Goal: Information Seeking & Learning: Check status

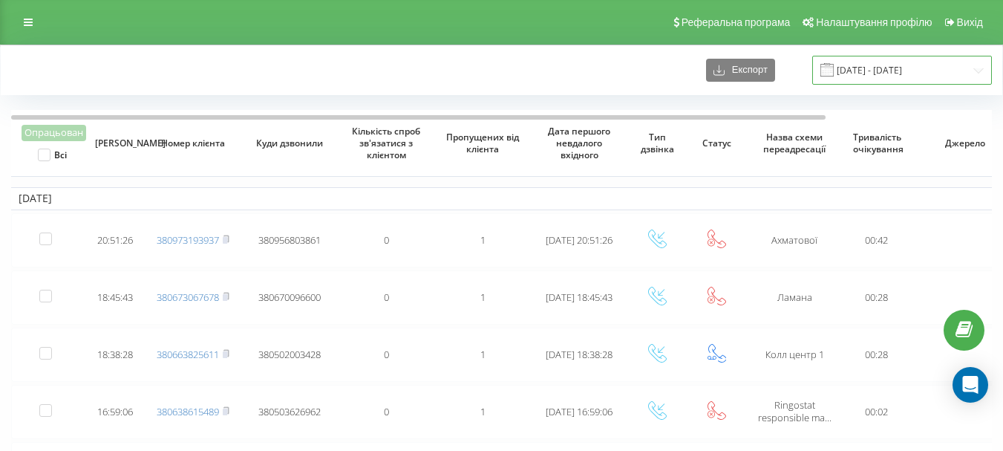
click at [975, 71] on input "[DATE] - [DATE]" at bounding box center [902, 70] width 180 height 29
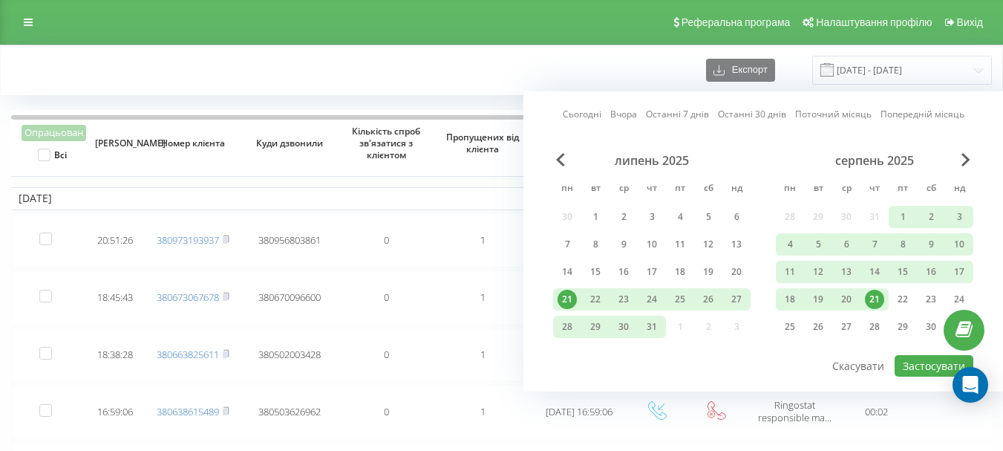
click at [877, 304] on div "21" at bounding box center [874, 299] width 19 height 19
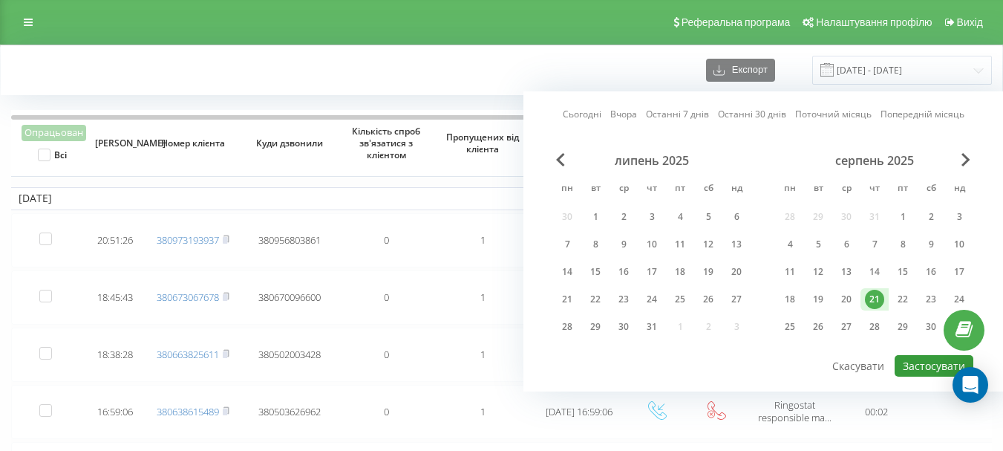
click at [920, 362] on button "Застосувати" at bounding box center [934, 366] width 79 height 22
type input "[DATE] - [DATE]"
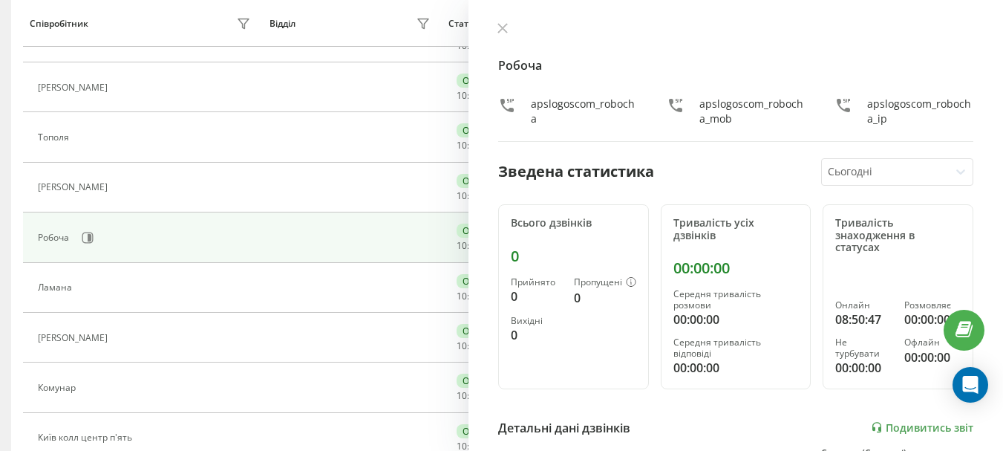
click at [280, 214] on td at bounding box center [352, 237] width 180 height 50
click at [501, 26] on icon at bounding box center [502, 28] width 9 height 9
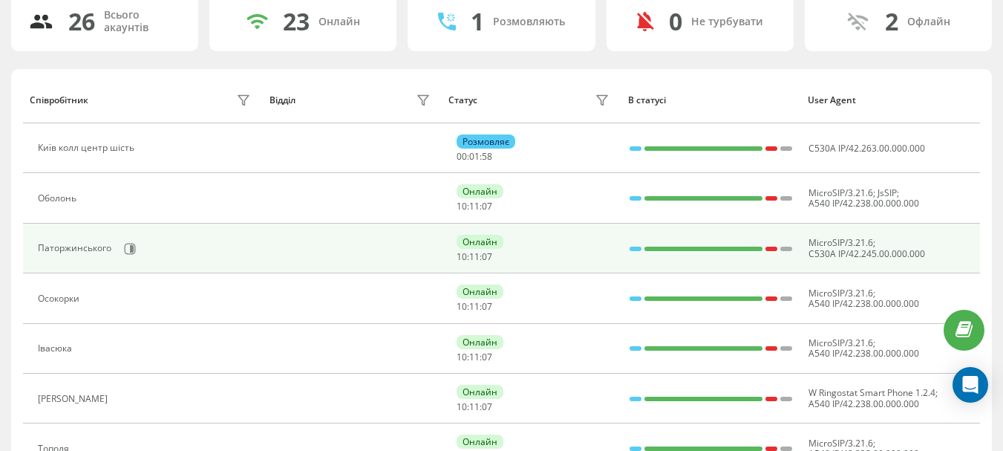
scroll to position [148, 0]
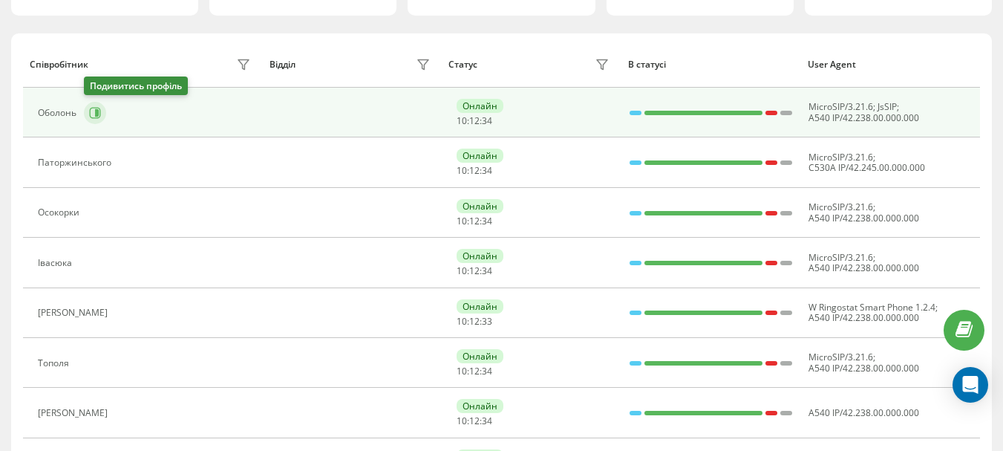
click at [97, 109] on icon at bounding box center [97, 112] width 4 height 7
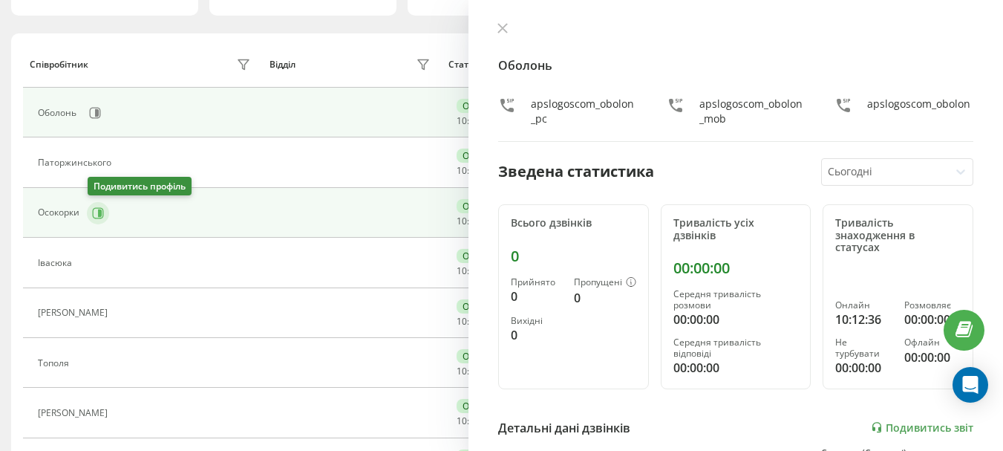
click at [94, 212] on icon at bounding box center [98, 213] width 12 height 12
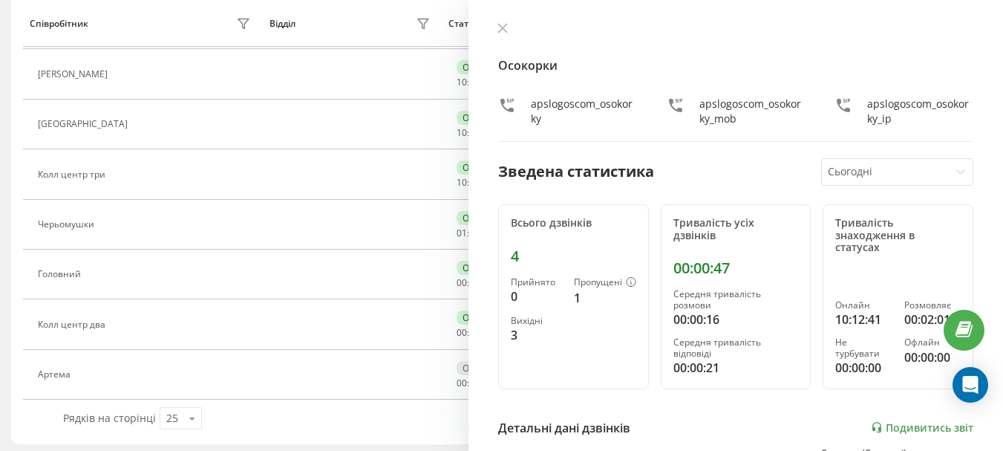
scroll to position [1092, 0]
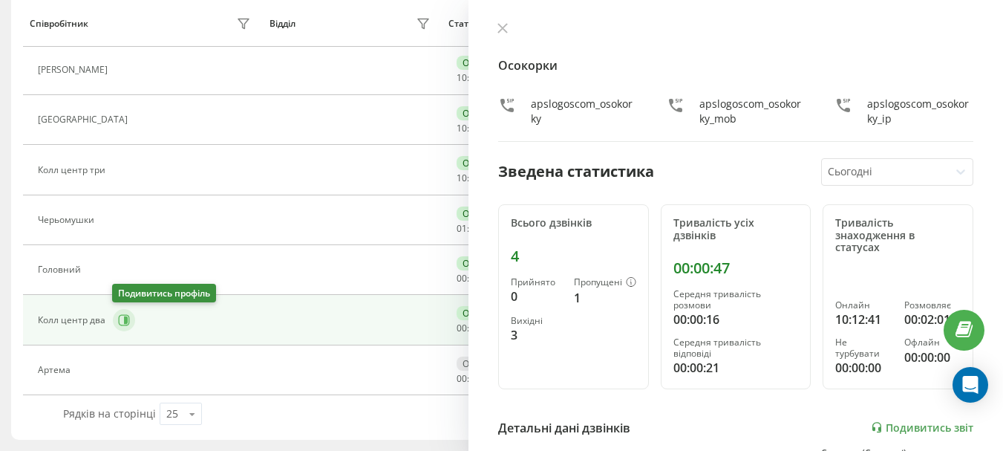
click at [128, 323] on icon at bounding box center [124, 320] width 11 height 11
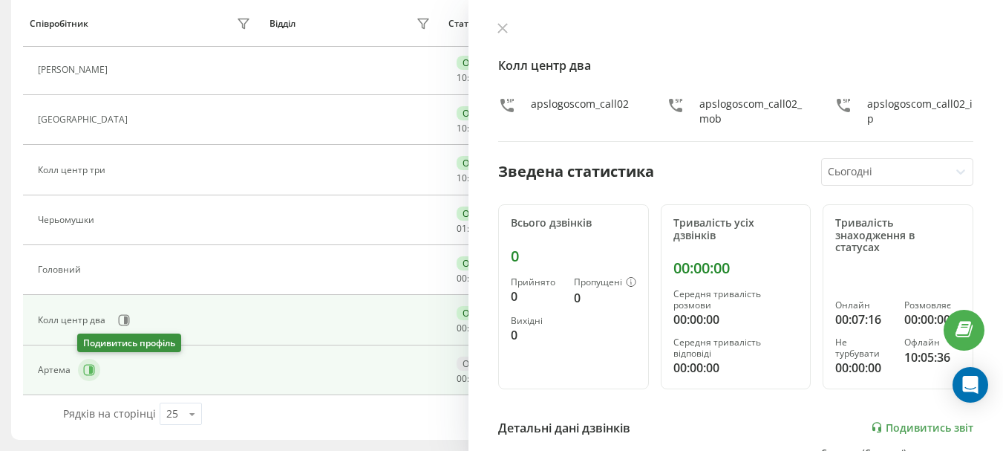
click at [91, 373] on icon at bounding box center [91, 369] width 4 height 7
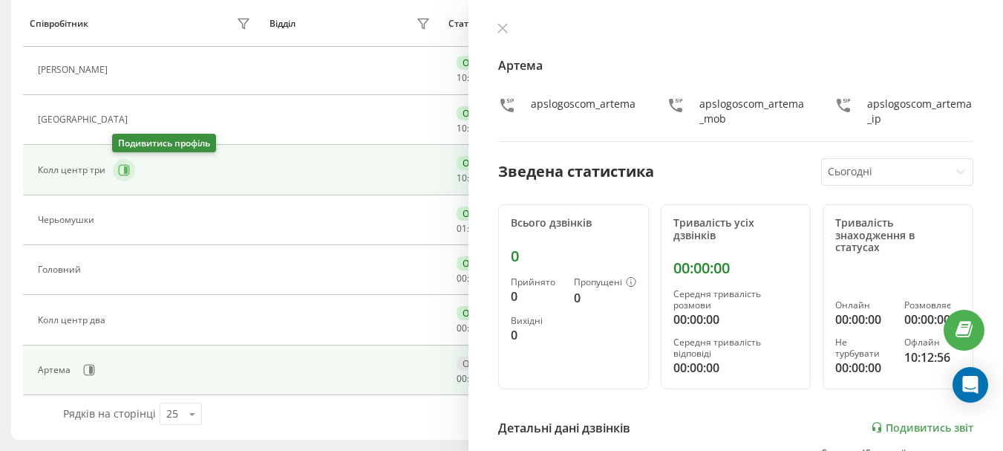
click at [118, 173] on icon at bounding box center [124, 170] width 12 height 12
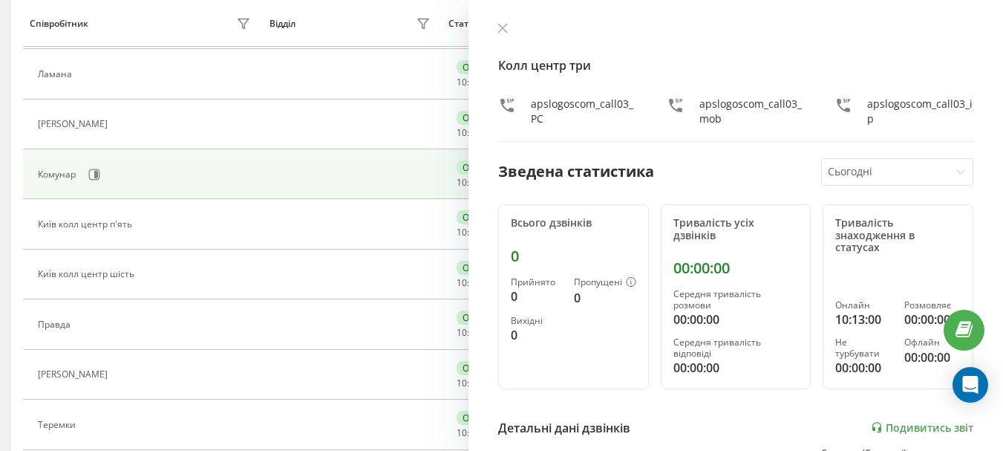
scroll to position [572, 0]
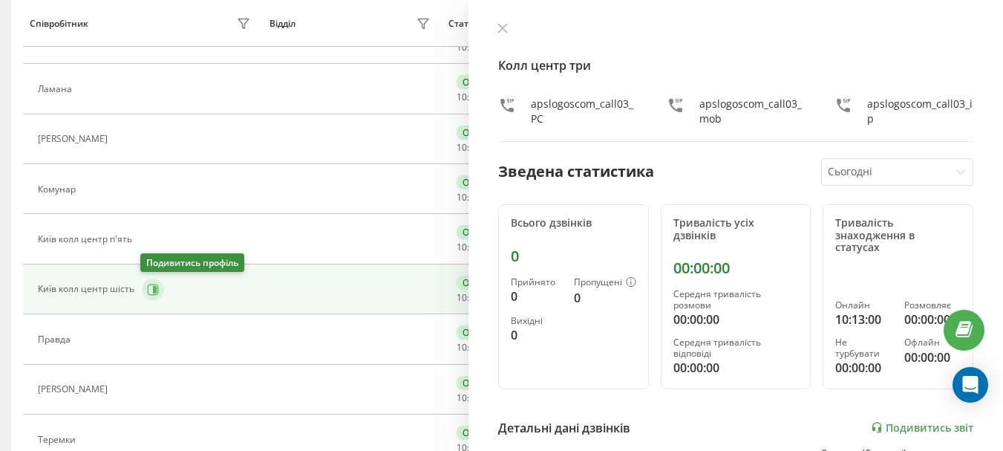
click at [155, 292] on icon at bounding box center [155, 288] width 4 height 7
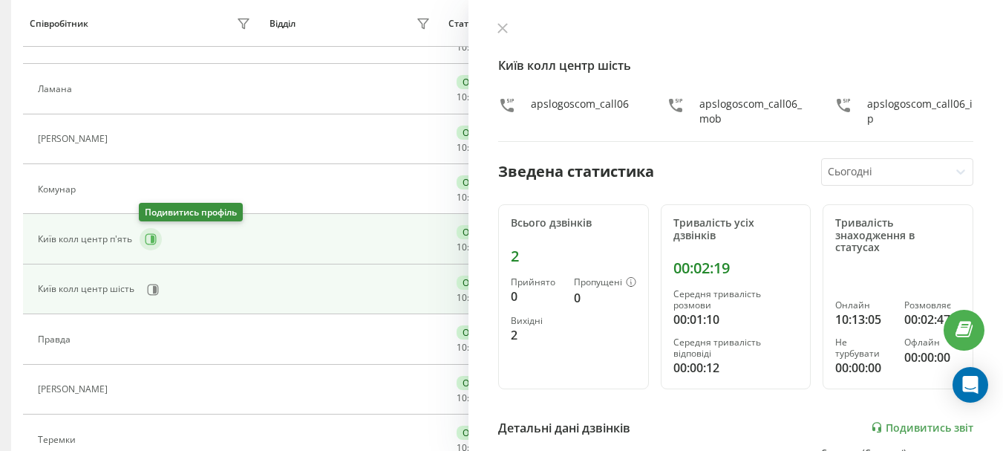
click at [146, 241] on icon at bounding box center [151, 239] width 12 height 12
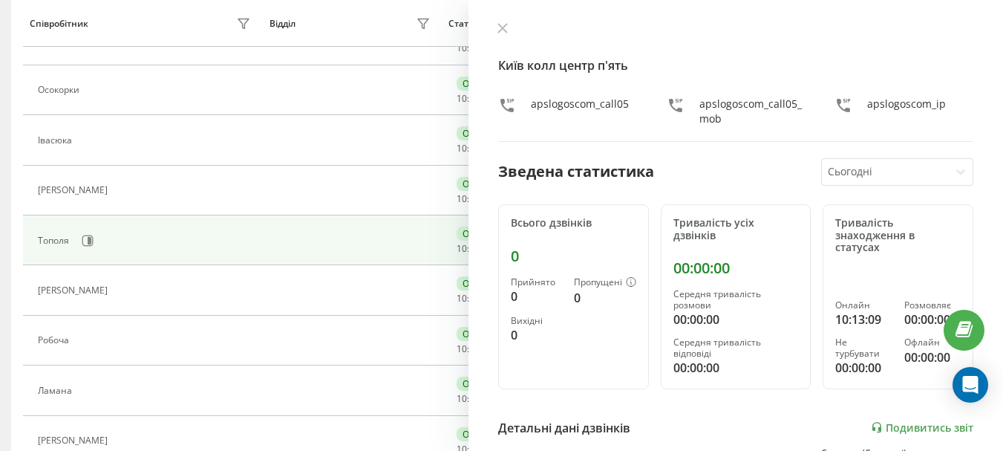
scroll to position [297, 0]
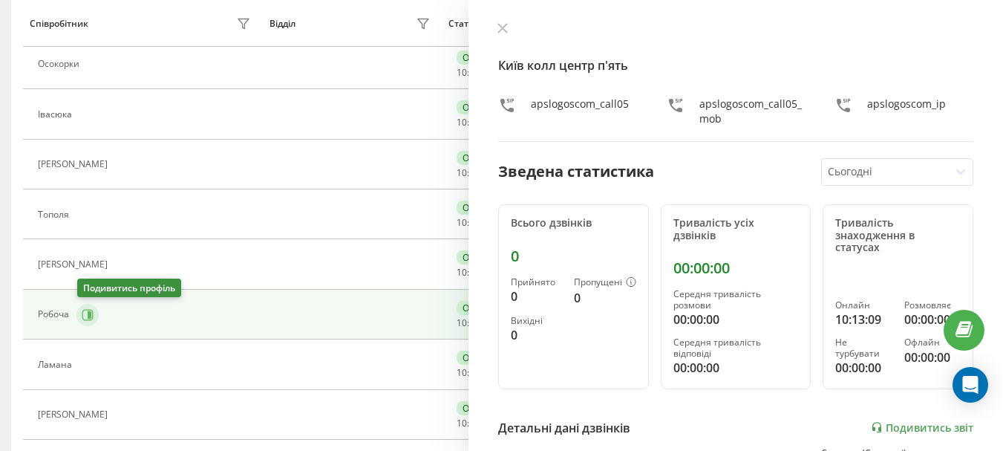
click at [84, 319] on icon at bounding box center [87, 314] width 11 height 11
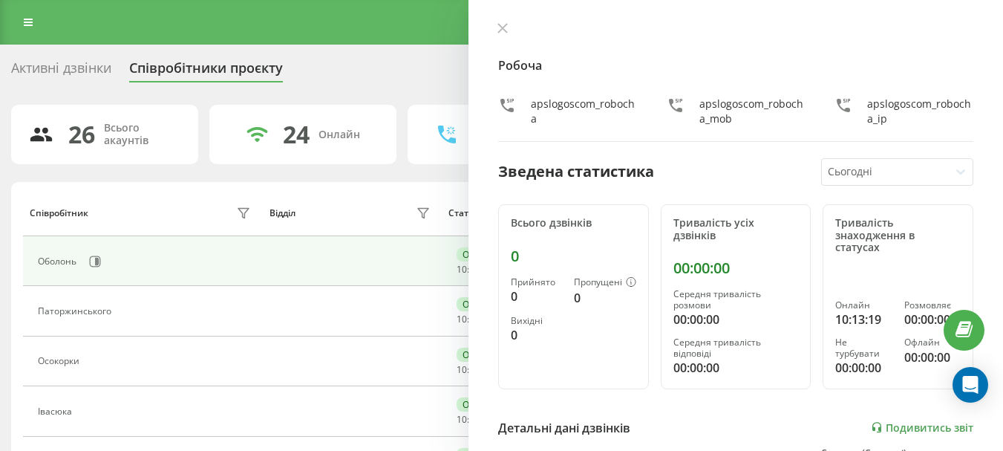
click at [398, 280] on td at bounding box center [352, 261] width 180 height 50
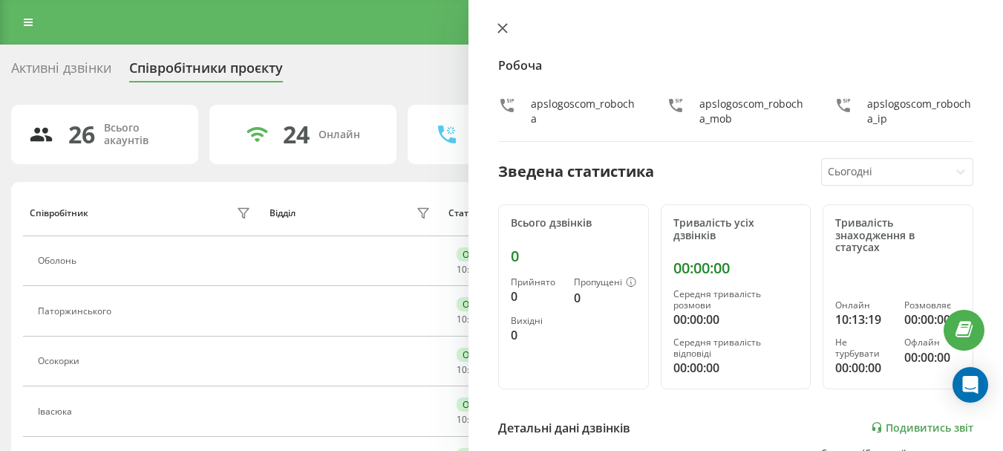
click at [498, 27] on icon at bounding box center [502, 28] width 10 height 10
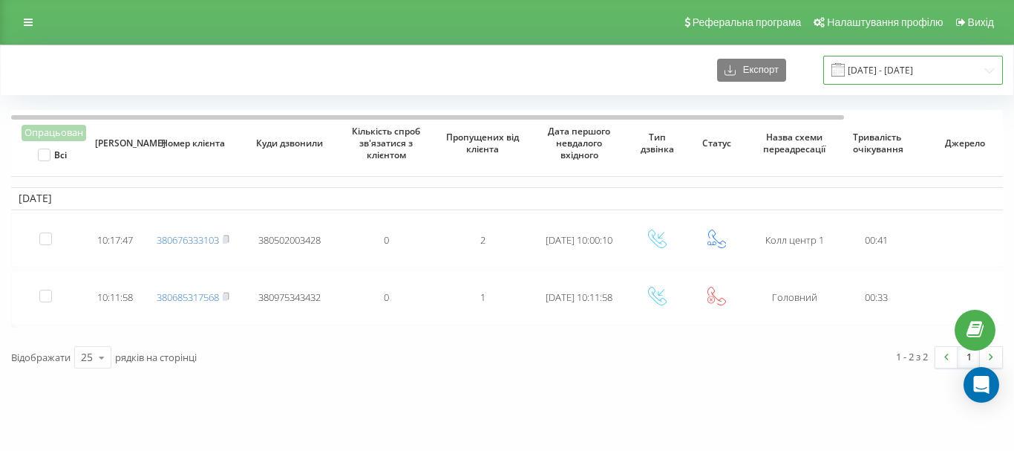
click at [990, 71] on input "[DATE] - [DATE]" at bounding box center [913, 70] width 180 height 29
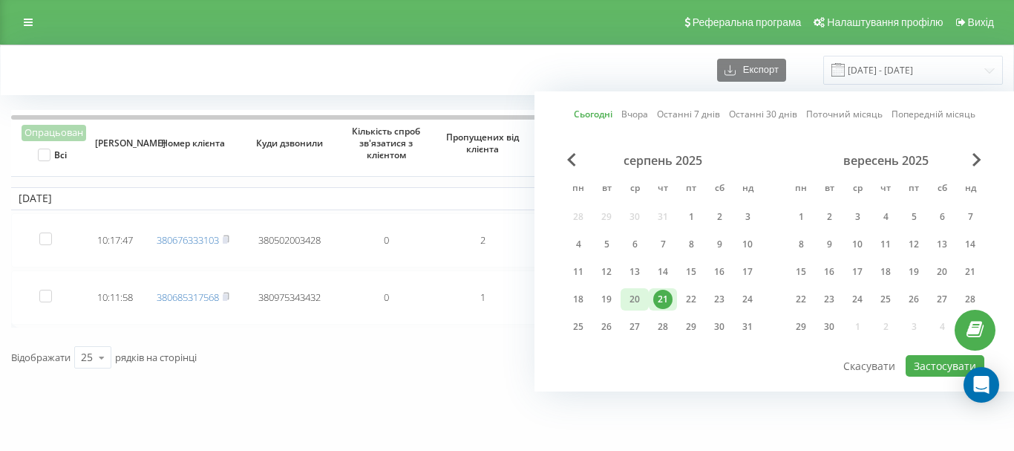
click at [624, 303] on div "20" at bounding box center [635, 299] width 28 height 22
click at [941, 365] on button "Застосувати" at bounding box center [945, 366] width 79 height 22
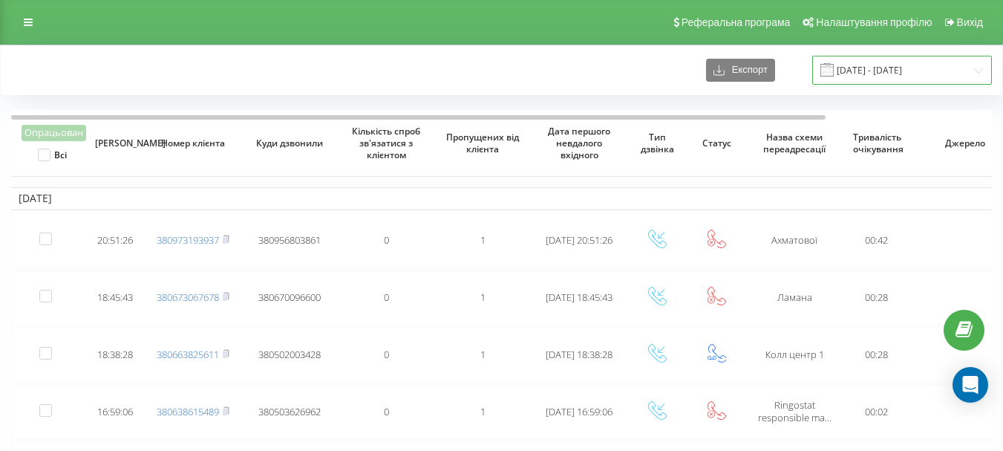
click at [983, 69] on input "20.08.2025 - 20.08.2025" at bounding box center [902, 70] width 180 height 29
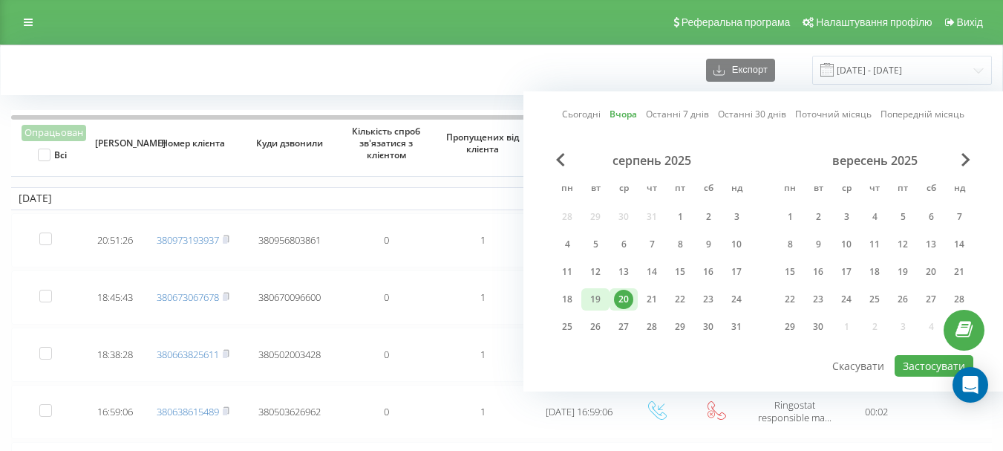
click at [593, 293] on div "19" at bounding box center [595, 299] width 19 height 19
click at [905, 362] on button "Застосувати" at bounding box center [934, 366] width 79 height 22
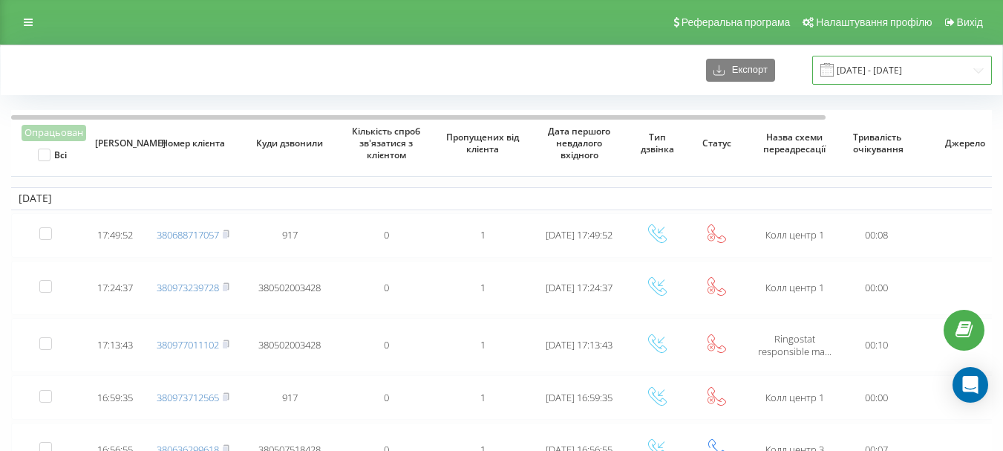
click at [980, 65] on input "19.08.2025 - 19.08.2025" at bounding box center [902, 70] width 180 height 29
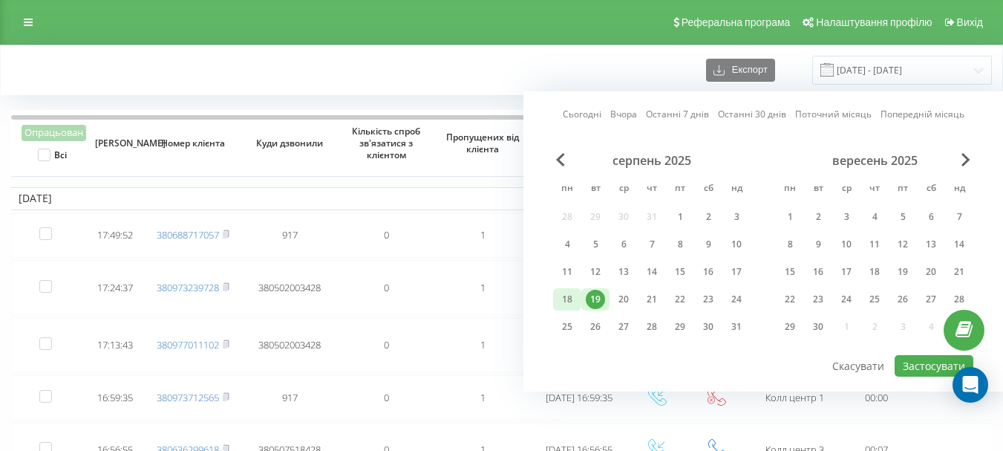
click at [573, 301] on div "18" at bounding box center [567, 299] width 19 height 19
click at [935, 366] on button "Застосувати" at bounding box center [934, 366] width 79 height 22
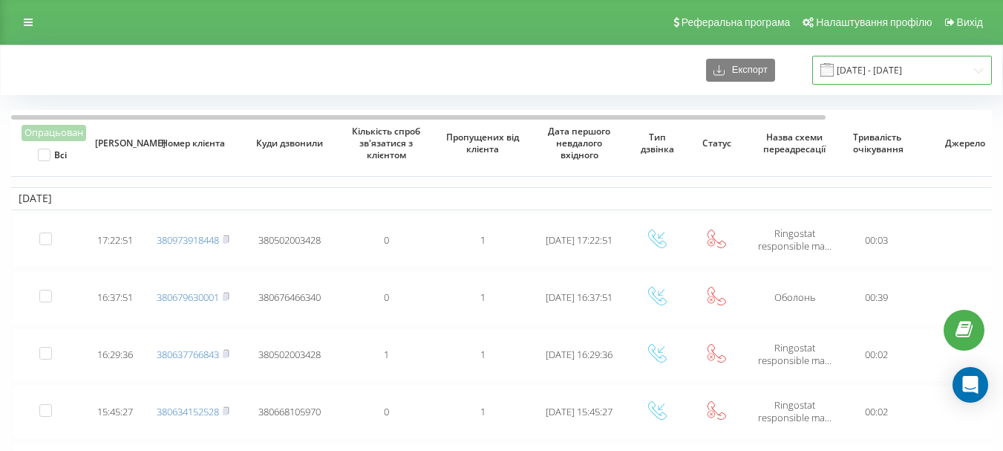
click at [886, 58] on input "18.08.2025 - 18.08.2025" at bounding box center [902, 70] width 180 height 29
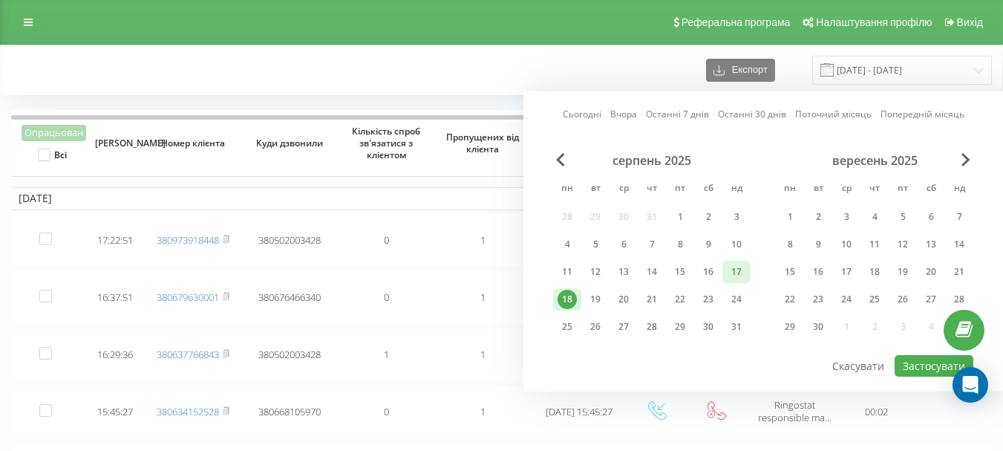
click at [737, 277] on div "17" at bounding box center [736, 271] width 19 height 19
click at [924, 365] on button "Застосувати" at bounding box center [934, 366] width 79 height 22
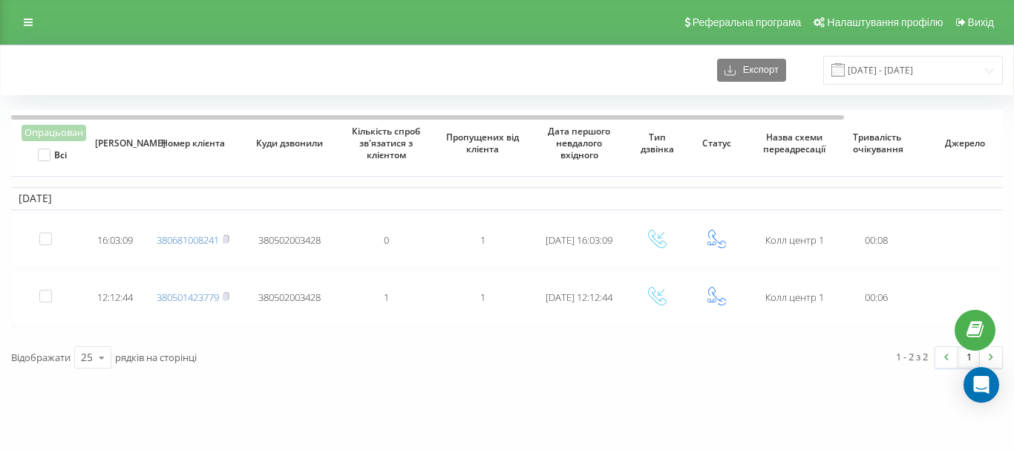
click at [845, 68] on span at bounding box center [838, 69] width 13 height 13
click at [935, 67] on input "17.08.2025 - 17.08.2025" at bounding box center [913, 70] width 180 height 29
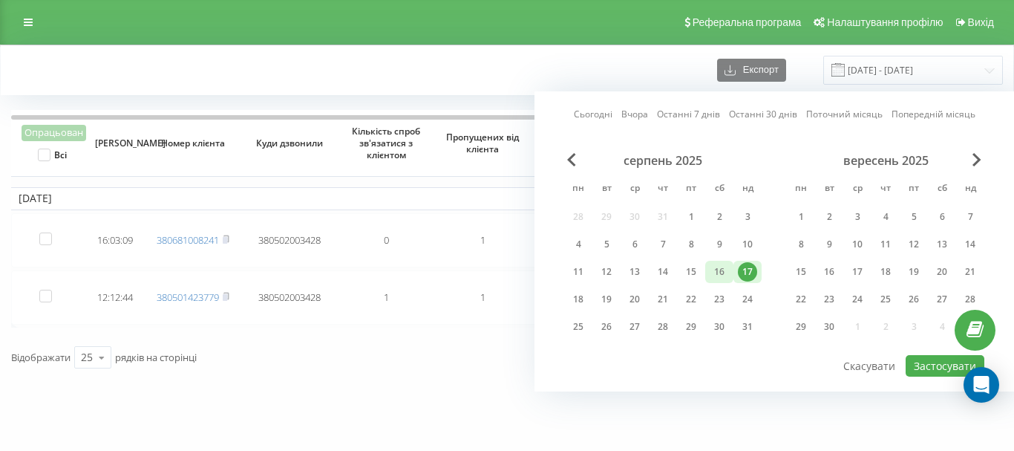
click at [725, 272] on div "16" at bounding box center [719, 271] width 19 height 19
click at [927, 365] on button "Застосувати" at bounding box center [945, 366] width 79 height 22
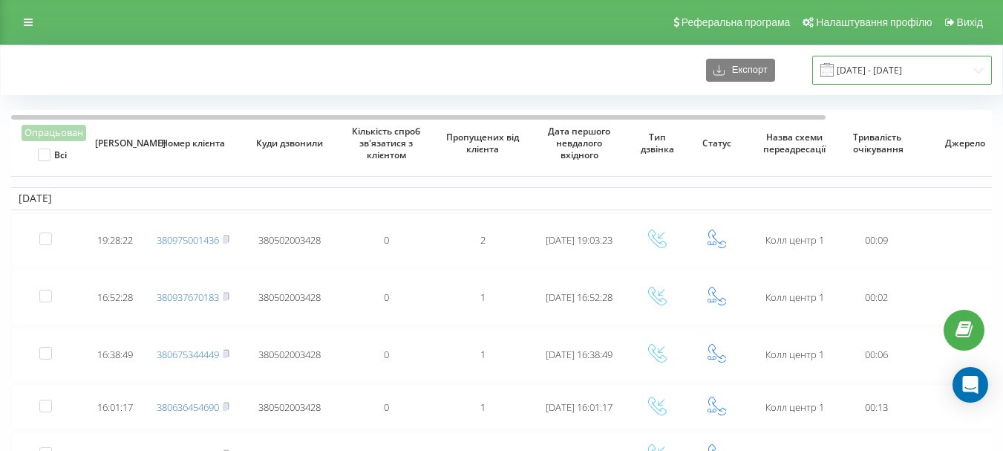
click at [894, 73] on input "16.08.2025 - 16.08.2025" at bounding box center [902, 70] width 180 height 29
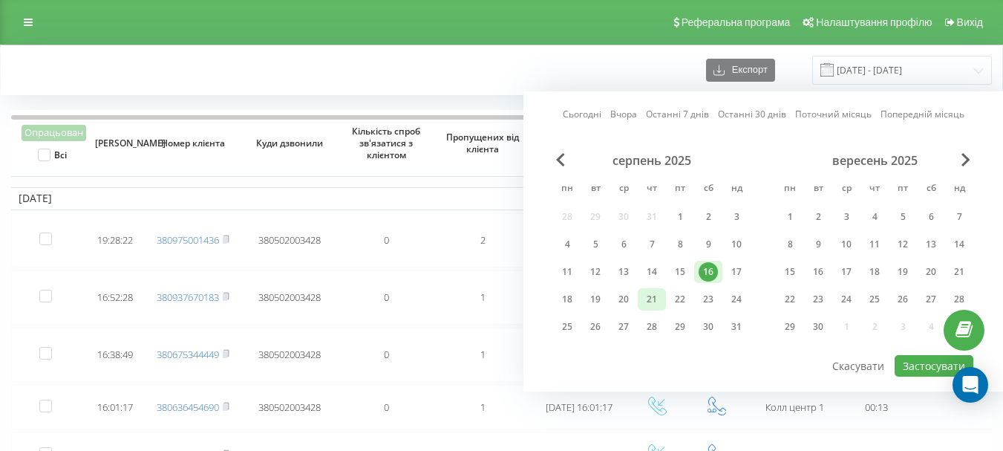
click at [658, 301] on div "21" at bounding box center [651, 299] width 19 height 19
click at [934, 359] on button "Застосувати" at bounding box center [934, 366] width 79 height 22
type input "[DATE] - [DATE]"
